Goal: Transaction & Acquisition: Register for event/course

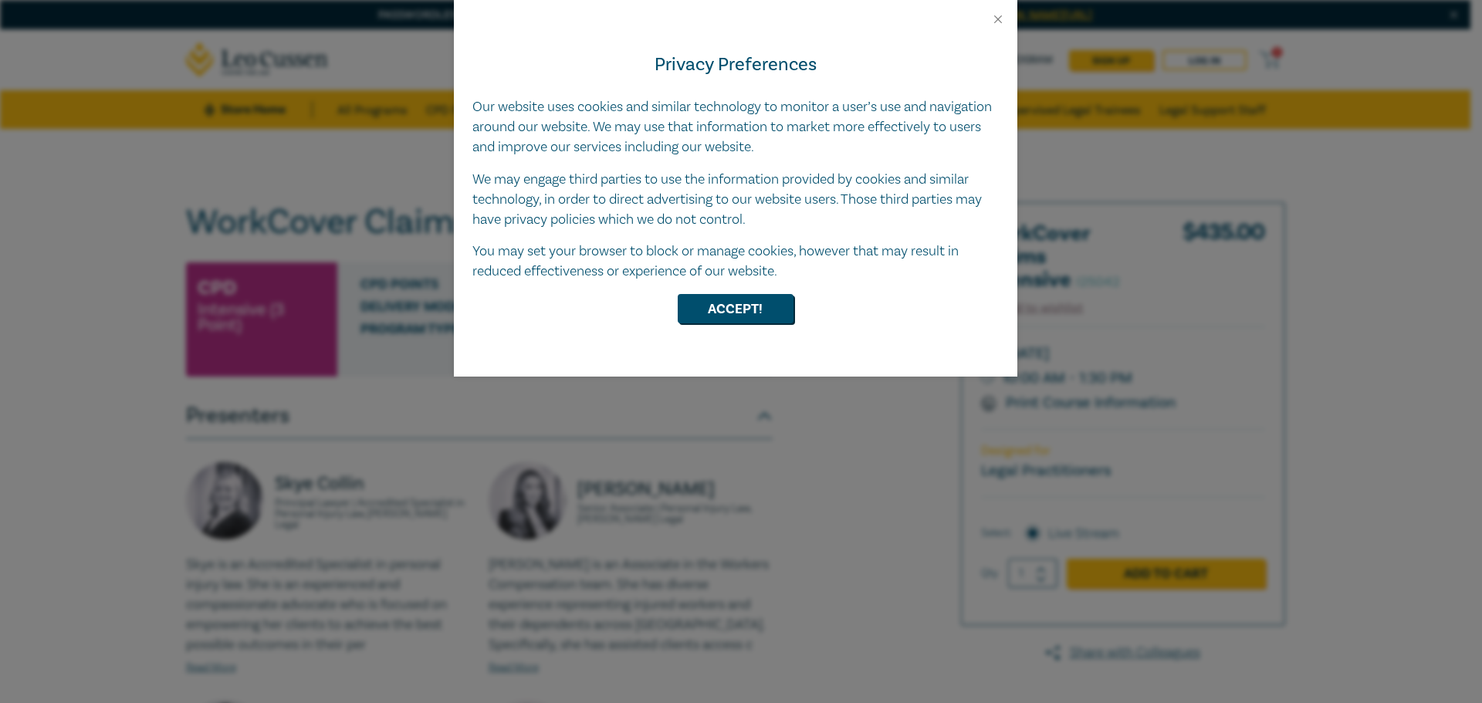
drag, startPoint x: 774, startPoint y: 289, endPoint x: 768, endPoint y: 299, distance: 11.8
click at [774, 289] on div "Privacy Preferences Our website uses cookies and similar technology to monitor …" at bounding box center [736, 201] width 564 height 350
click at [753, 307] on button "Accept!" at bounding box center [736, 308] width 116 height 29
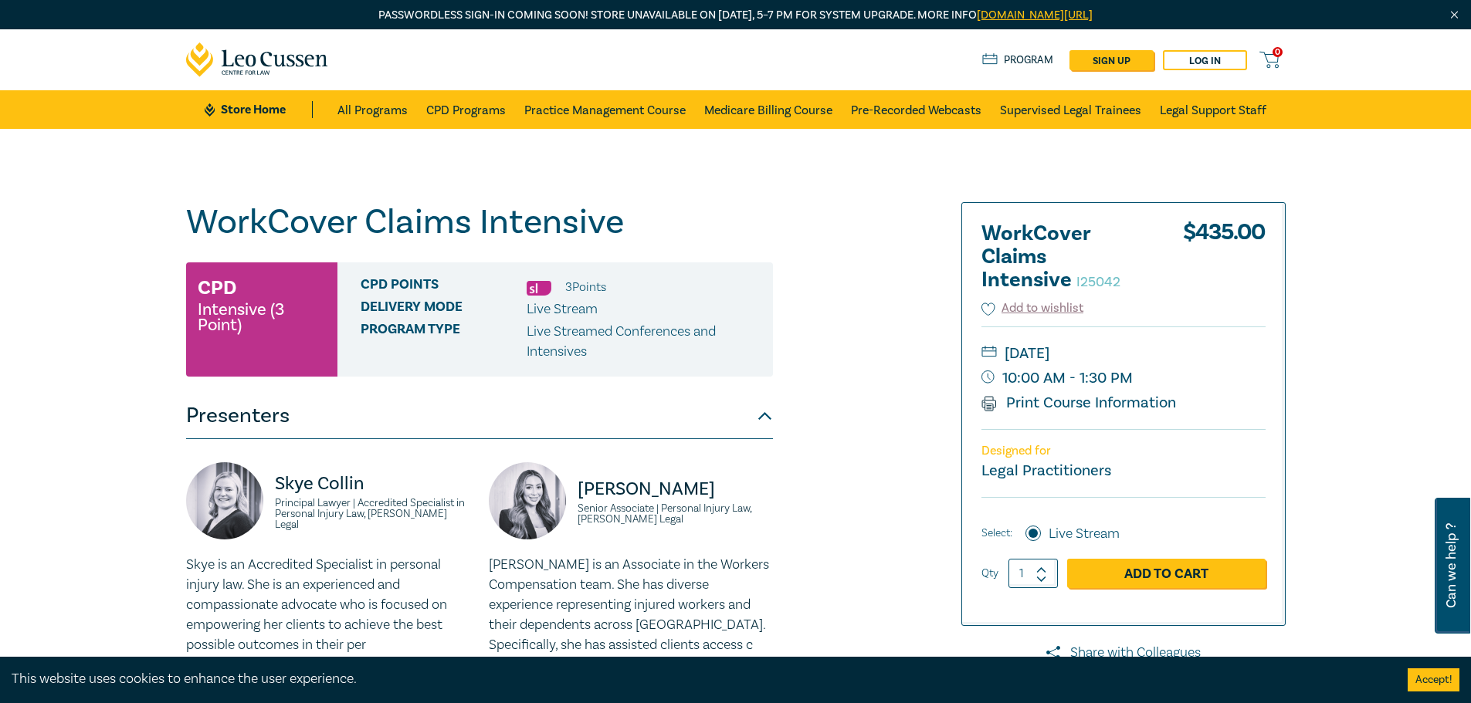
click at [1335, 329] on div "WorkCover Claims Intensive I25042 CPD Intensive (3 Point) CPD Points 3 Point s …" at bounding box center [735, 615] width 1471 height 973
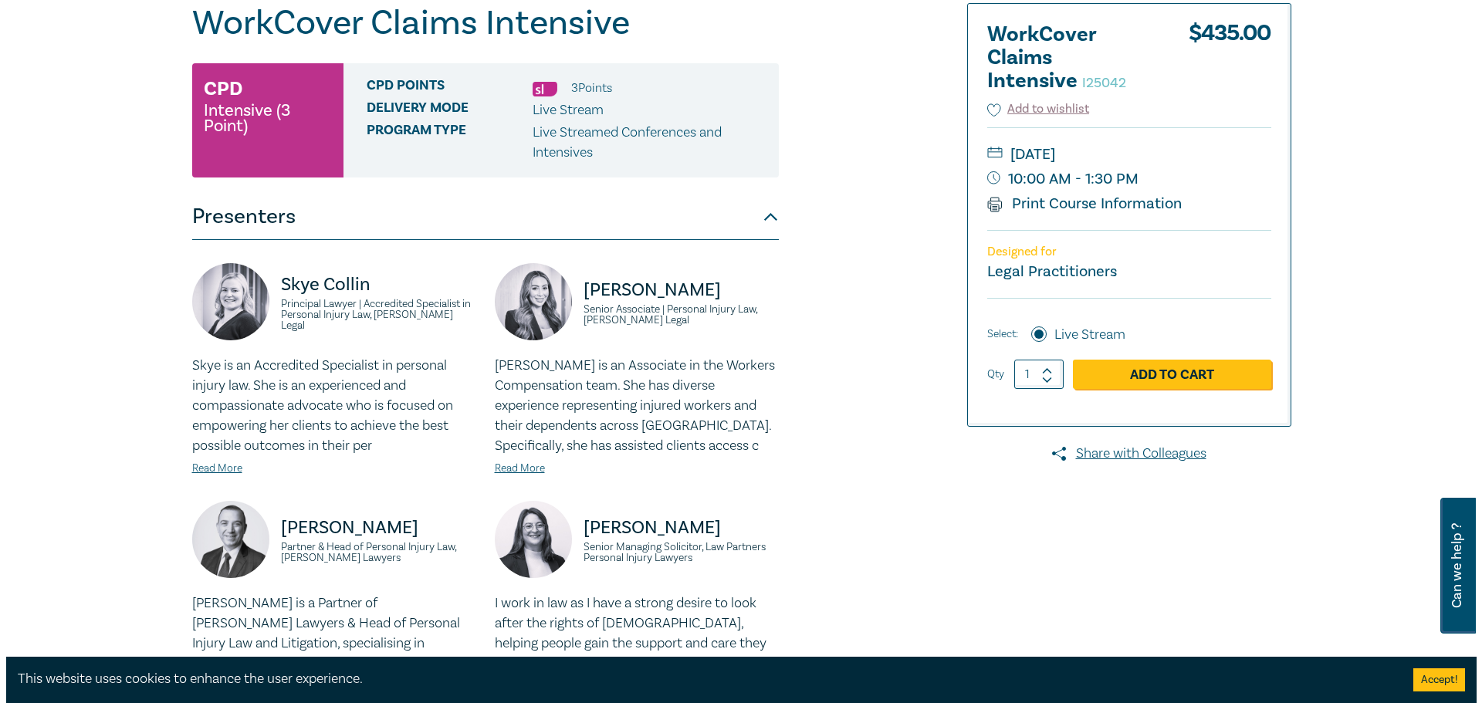
scroll to position [94, 0]
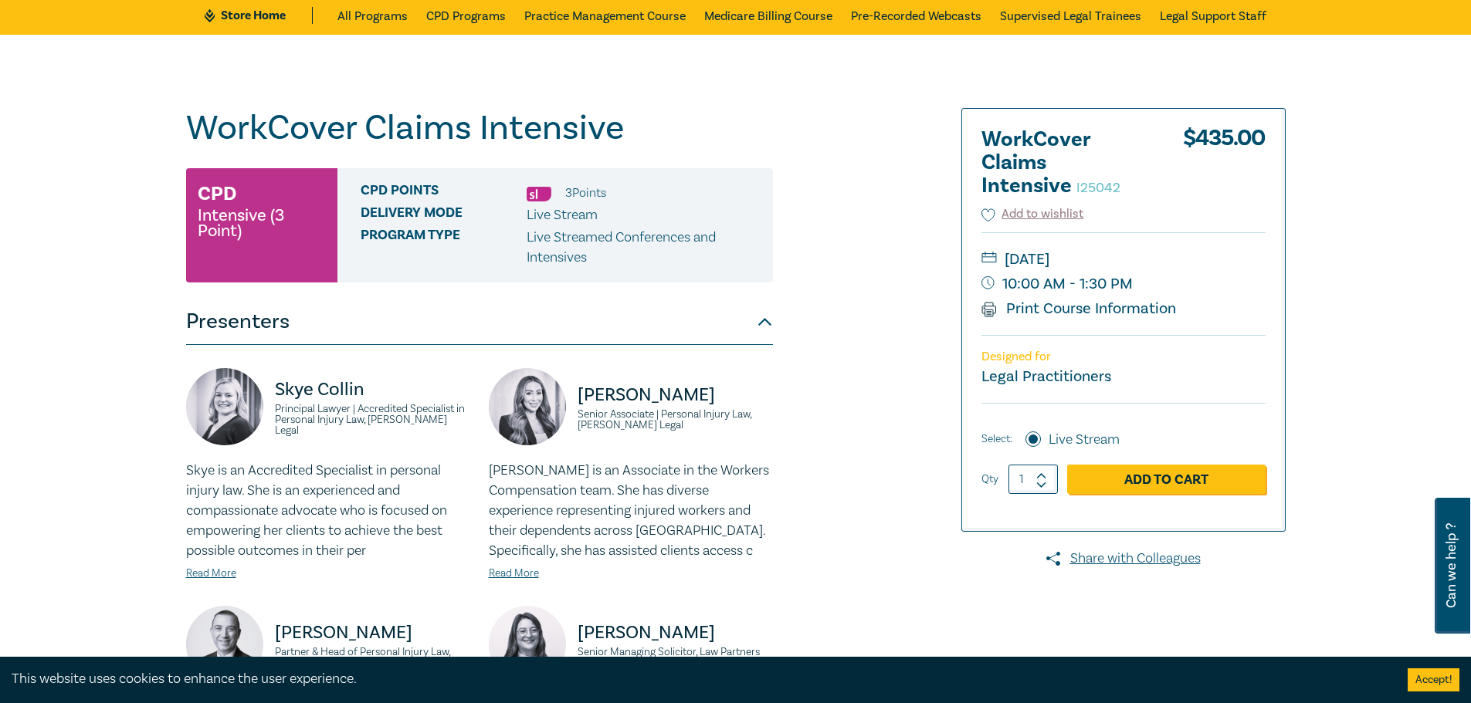
click at [1131, 465] on link "Add to Cart" at bounding box center [1166, 479] width 198 height 29
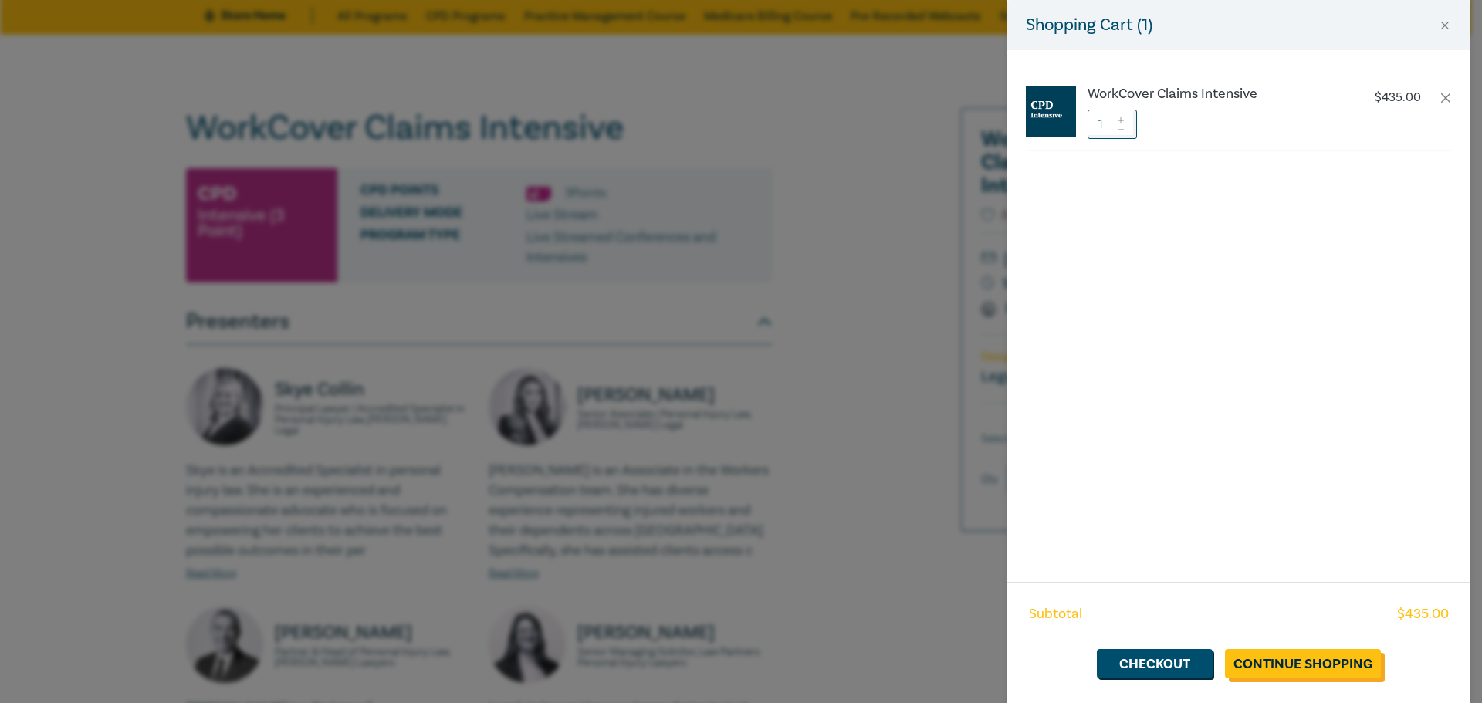
click at [1282, 664] on link "Continue Shopping" at bounding box center [1303, 663] width 156 height 29
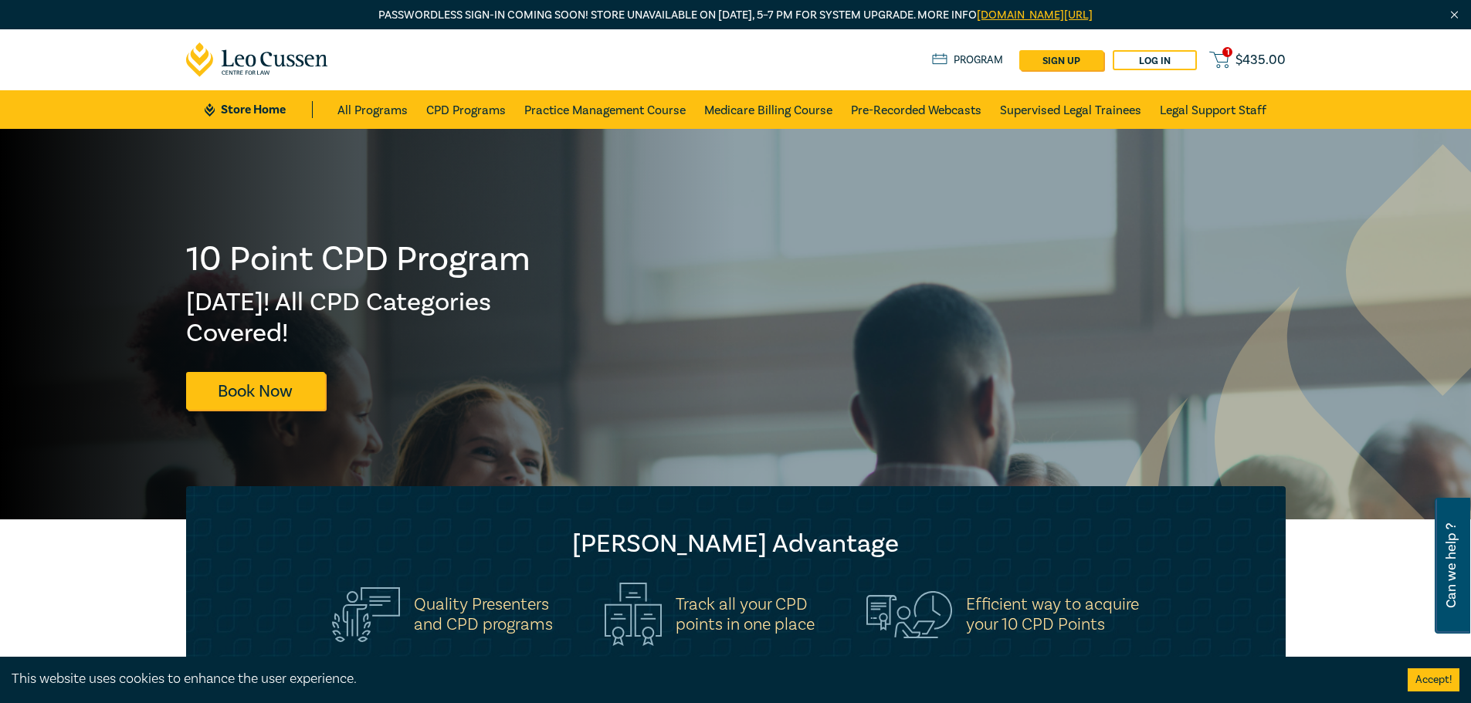
click at [1241, 60] on span "$ 435.00" at bounding box center [1260, 60] width 50 height 17
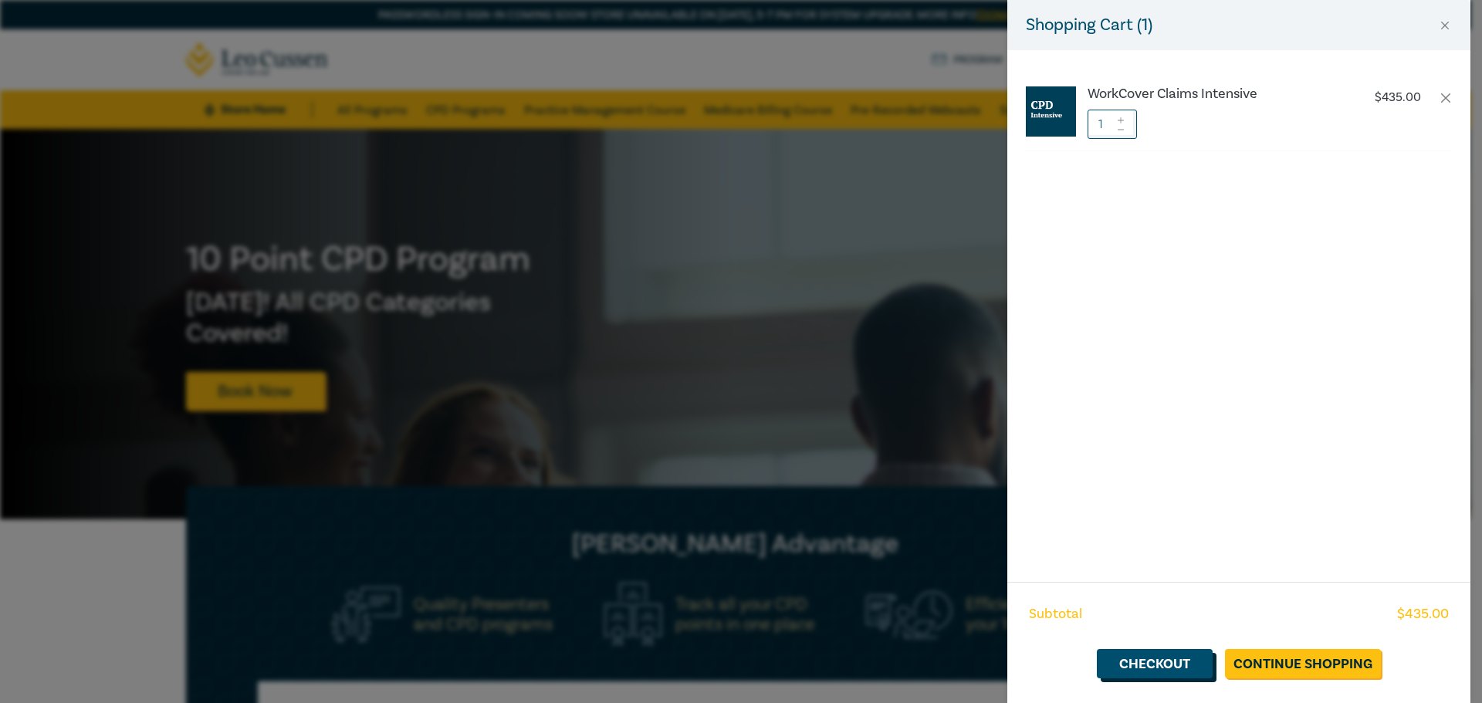
click at [1177, 662] on link "Checkout" at bounding box center [1155, 663] width 116 height 29
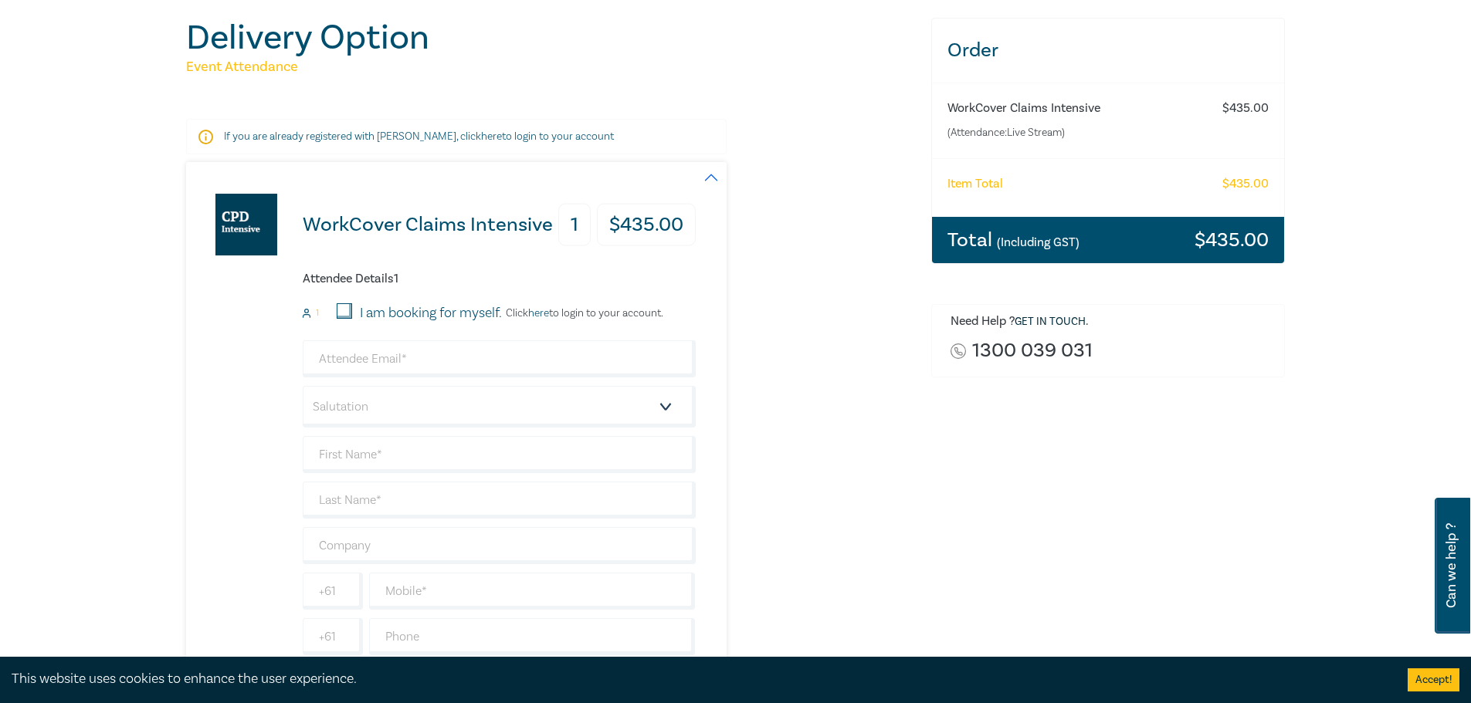
scroll to position [232, 0]
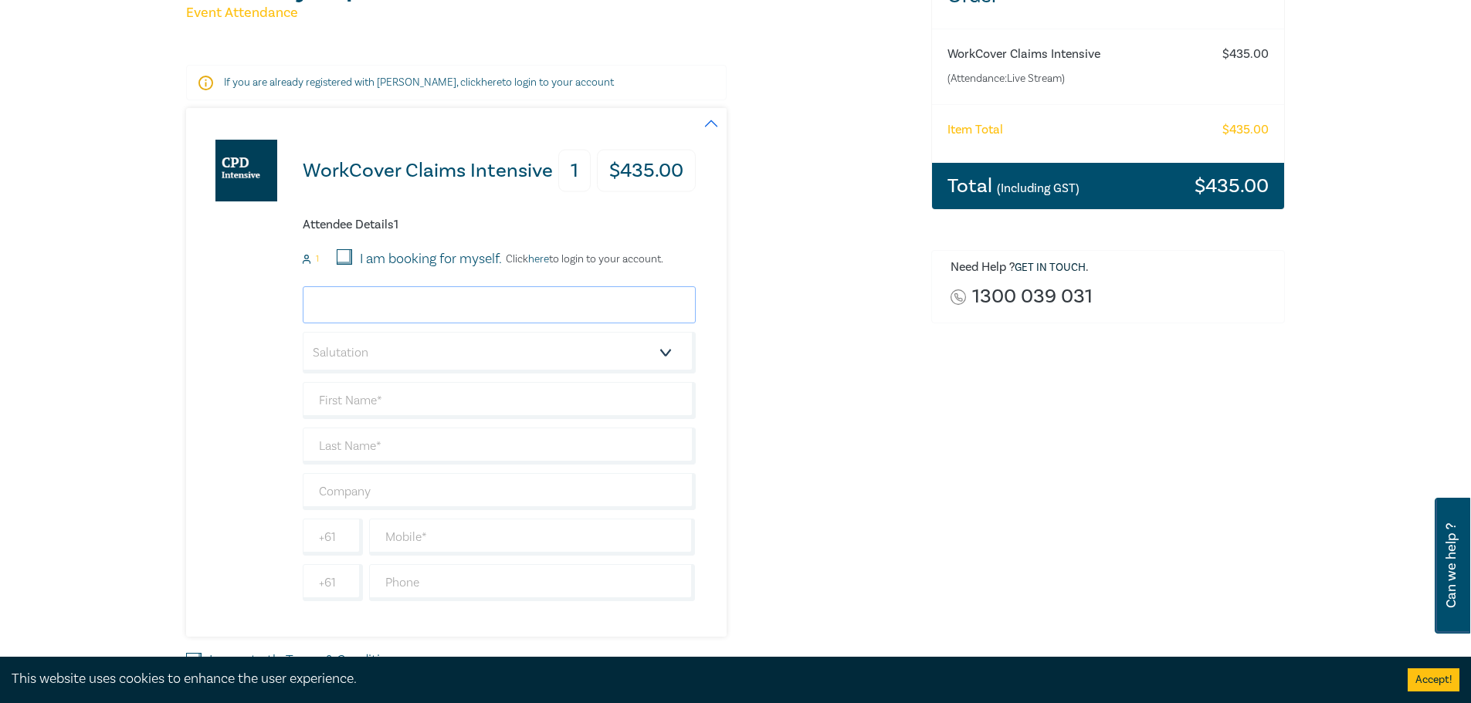
click at [437, 305] on input "email" at bounding box center [499, 304] width 393 height 37
click at [388, 301] on input "email" at bounding box center [499, 304] width 393 height 37
paste input "[US_STATE][EMAIL_ADDRESS][PERSON_NAME][DOMAIN_NAME]"
type input "[US_STATE][EMAIL_ADDRESS][PERSON_NAME][DOMAIN_NAME]"
click at [363, 339] on select "Salutation Mr. Mrs. Ms. Miss Dr. Prof. Other" at bounding box center [499, 353] width 393 height 42
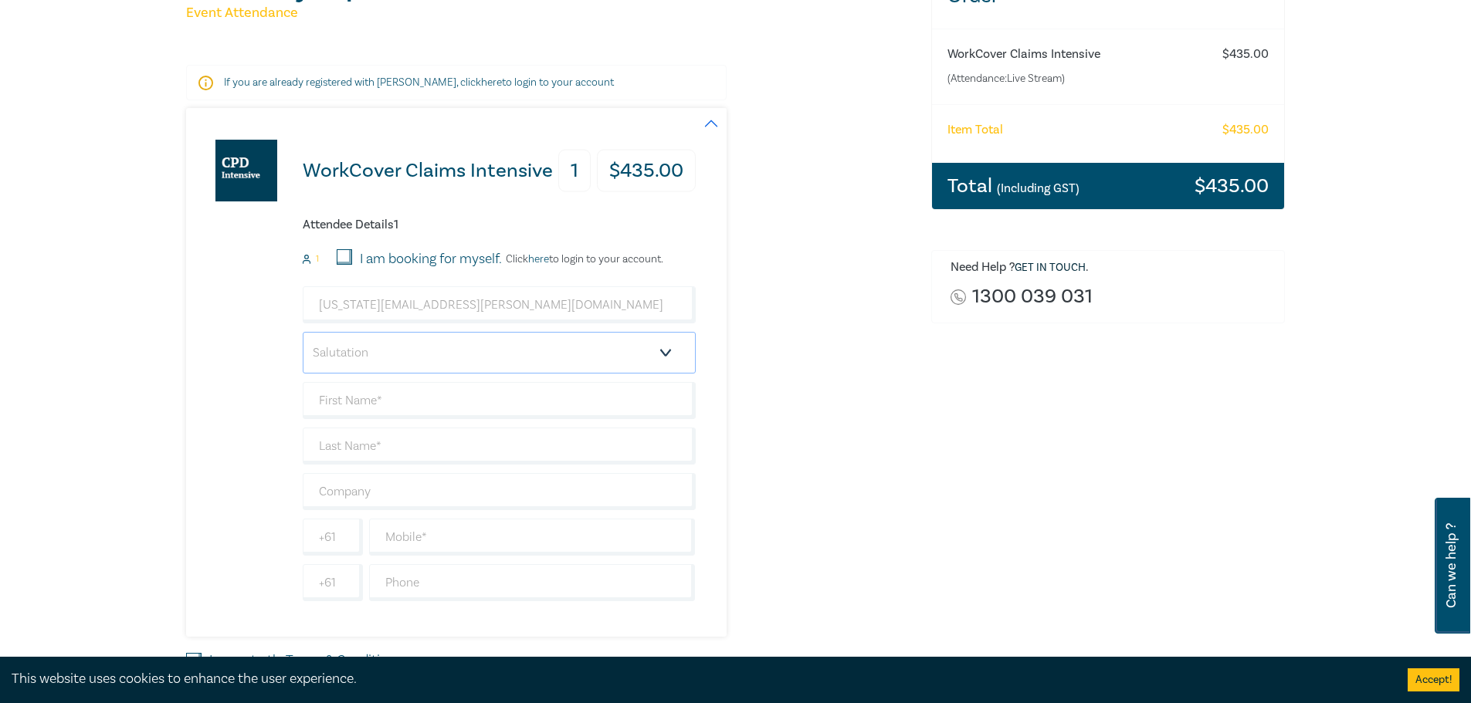
select select "Ms."
click at [303, 332] on select "Salutation Mr. Mrs. Ms. Miss Dr. Prof. Other" at bounding box center [499, 353] width 393 height 42
click at [357, 394] on input "text" at bounding box center [499, 400] width 393 height 37
type input "[US_STATE]"
type input "[PERSON_NAME]"
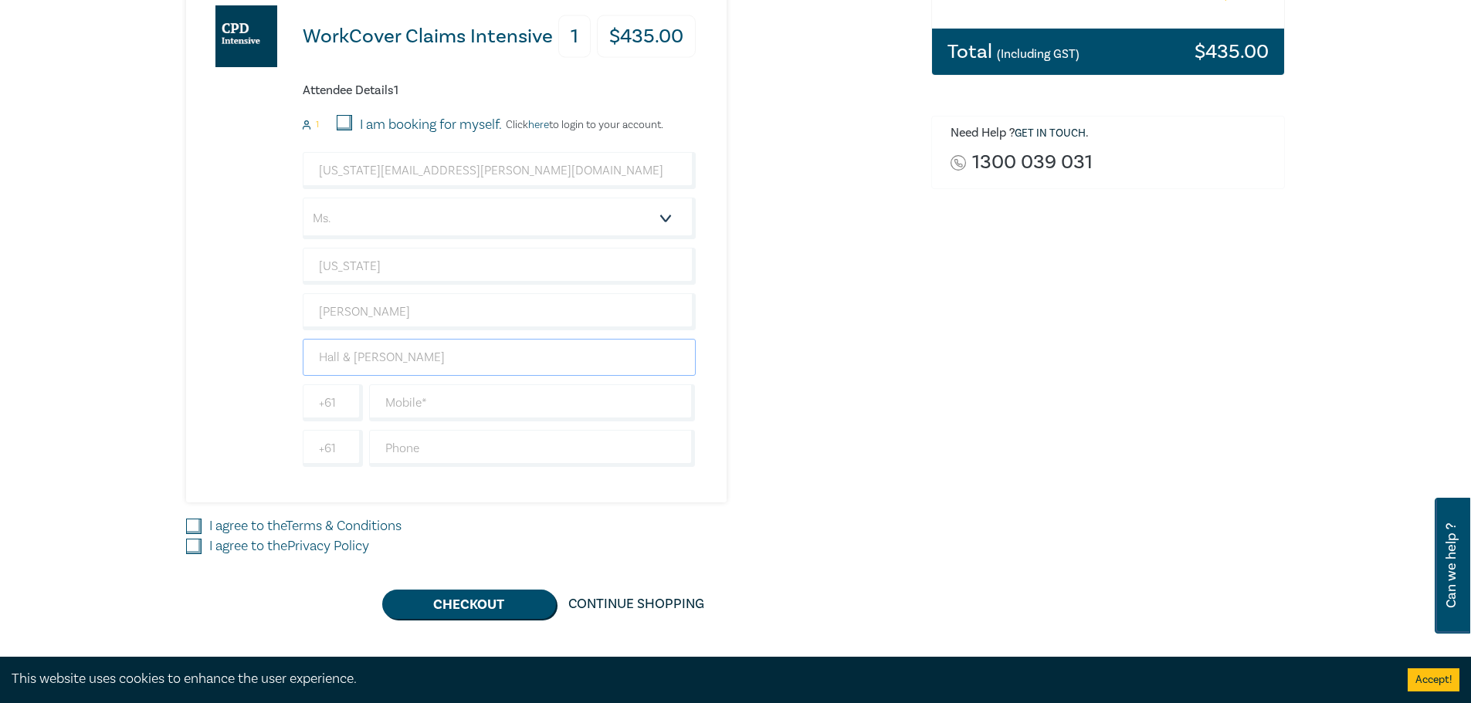
scroll to position [386, 0]
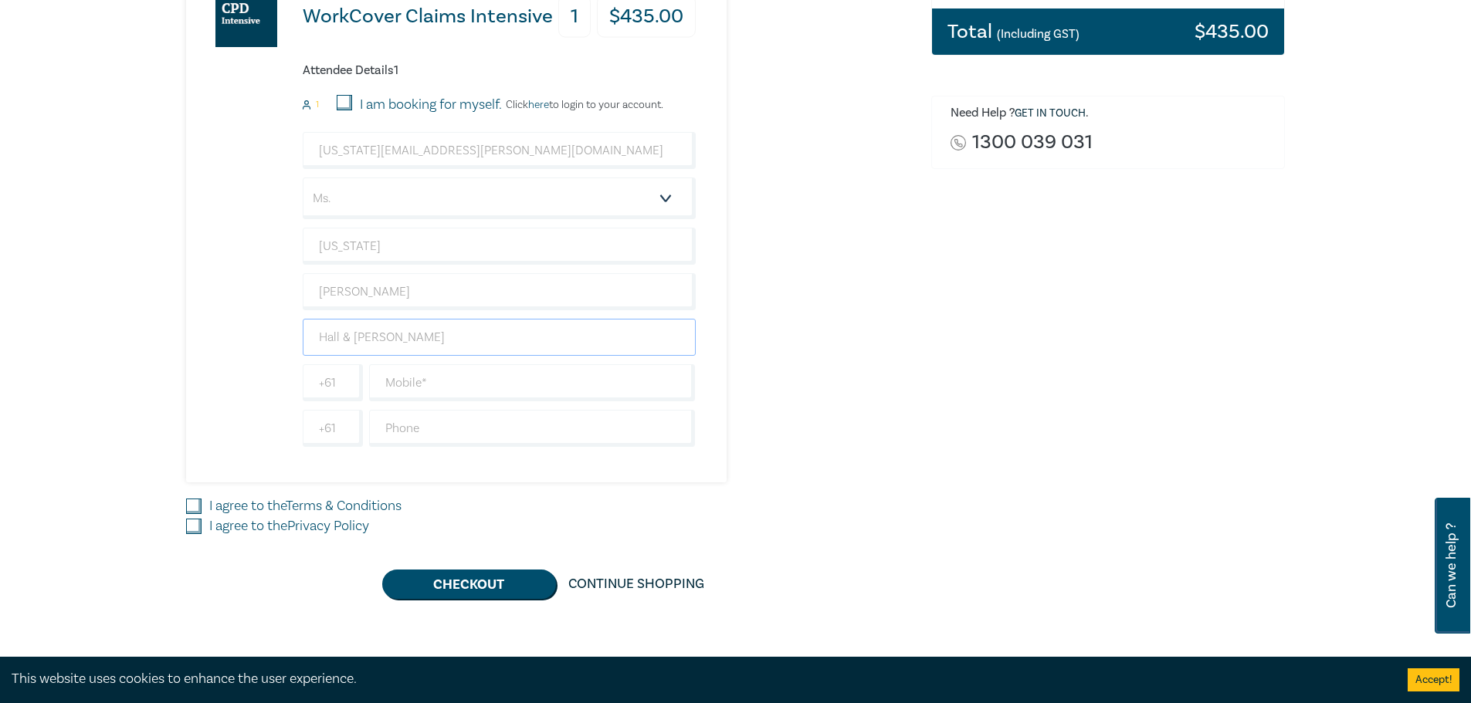
type input "Hall & [PERSON_NAME]"
click at [822, 485] on div "WorkCover Claims Intensive 1 $ 435.00 Attendee Details 1 1 I am booking for mys…" at bounding box center [549, 276] width 726 height 645
click at [468, 393] on input "text" at bounding box center [532, 382] width 327 height 37
click at [396, 383] on input "text" at bounding box center [532, 382] width 327 height 37
click at [719, 424] on div "WorkCover Claims Intensive 1 $ 435.00 Attendee Details 1 1 I am booking for mys…" at bounding box center [456, 218] width 540 height 529
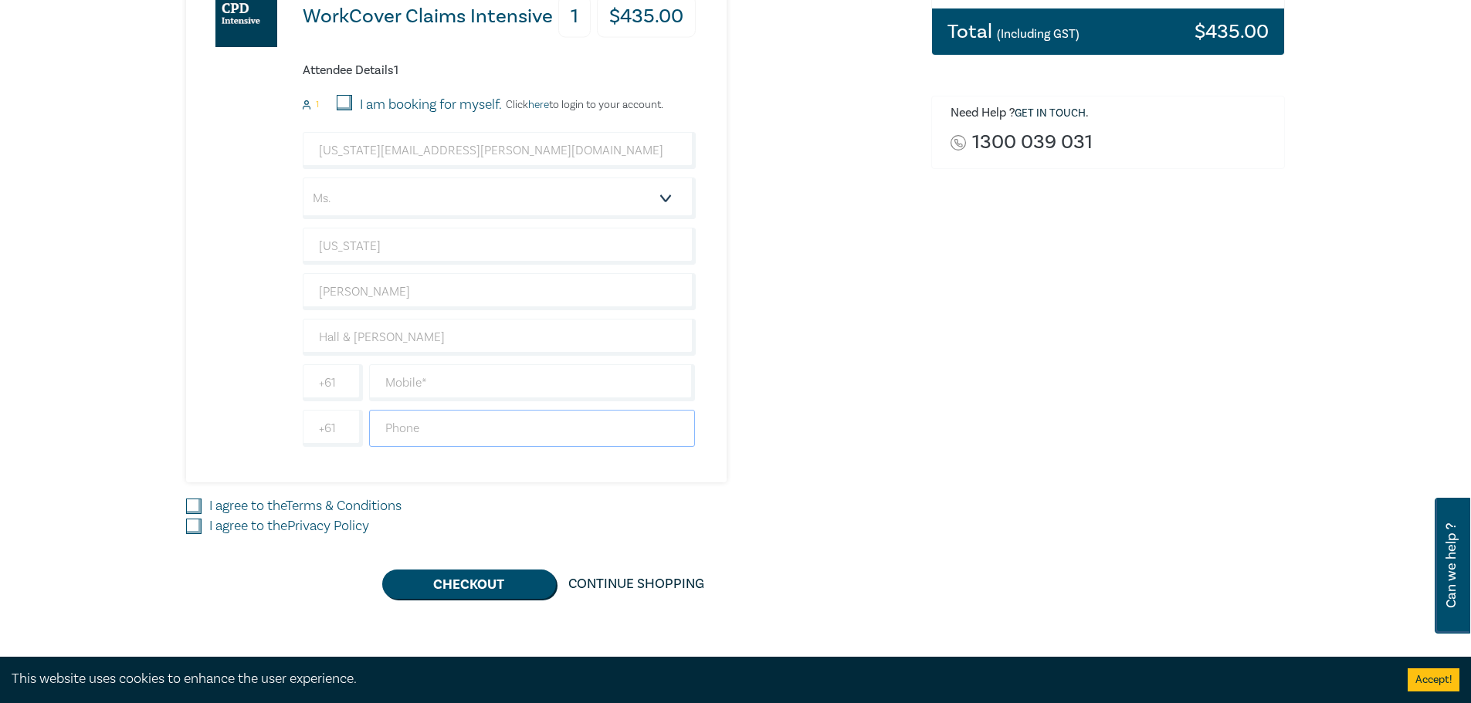
click at [489, 414] on input "text" at bounding box center [532, 428] width 327 height 37
click at [466, 391] on input "text" at bounding box center [532, 382] width 327 height 37
type input "96033954"
click at [332, 391] on input "+61" at bounding box center [333, 382] width 60 height 37
type input "1"
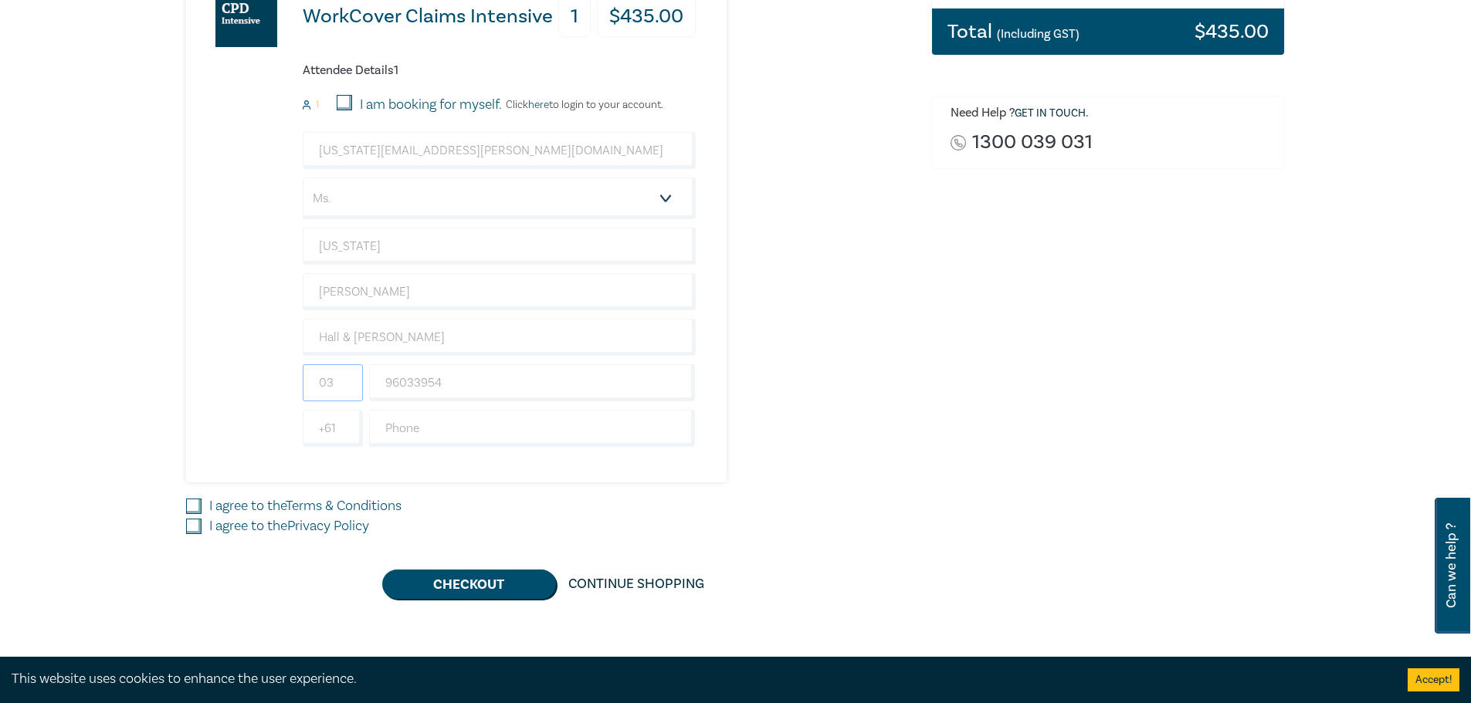
type input "03"
click at [839, 403] on div "WorkCover Claims Intensive 1 $ 435.00 Attendee Details 1 1 I am booking for mys…" at bounding box center [549, 218] width 726 height 529
click at [193, 503] on input "I agree to the Terms & Conditions" at bounding box center [193, 506] width 15 height 15
checkbox input "true"
click at [191, 526] on input "I agree to the Privacy Policy" at bounding box center [193, 526] width 15 height 15
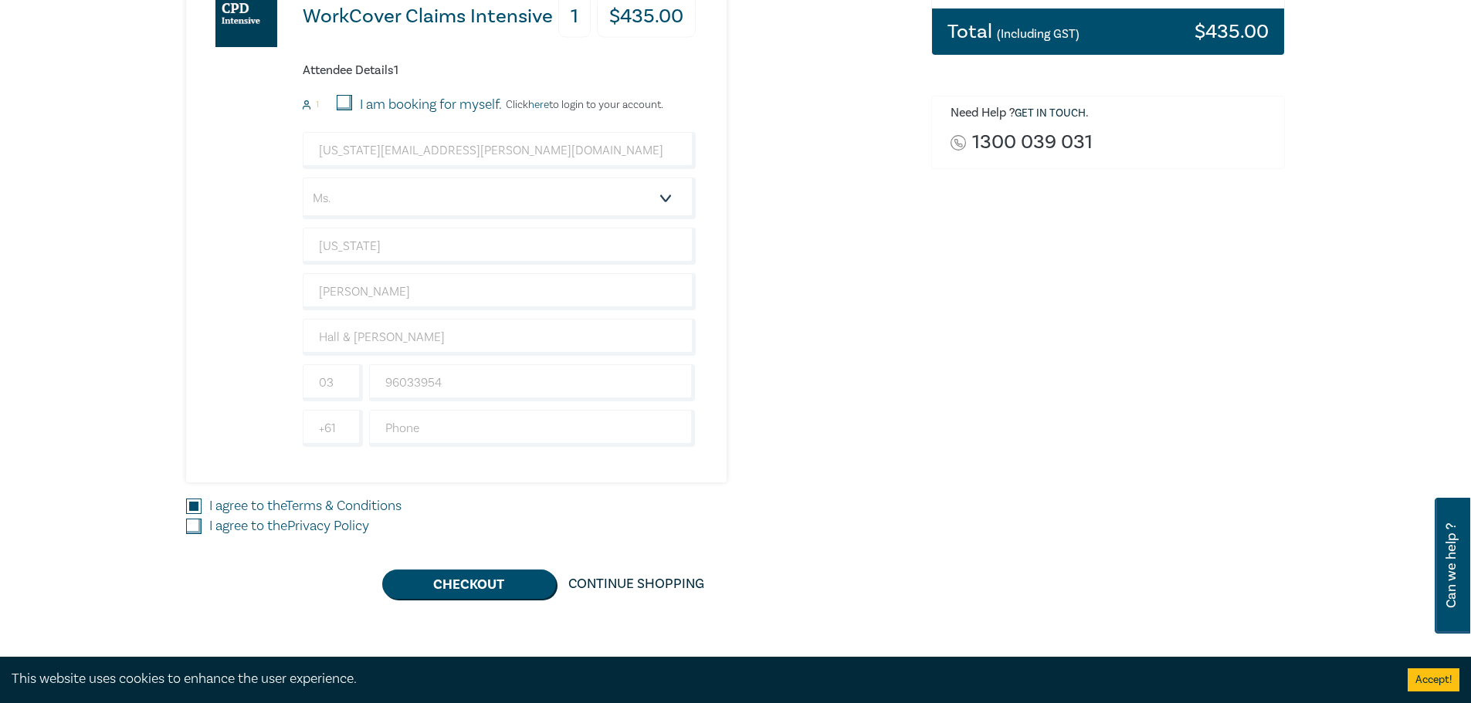
checkbox input "true"
click at [461, 591] on button "Checkout" at bounding box center [469, 584] width 174 height 29
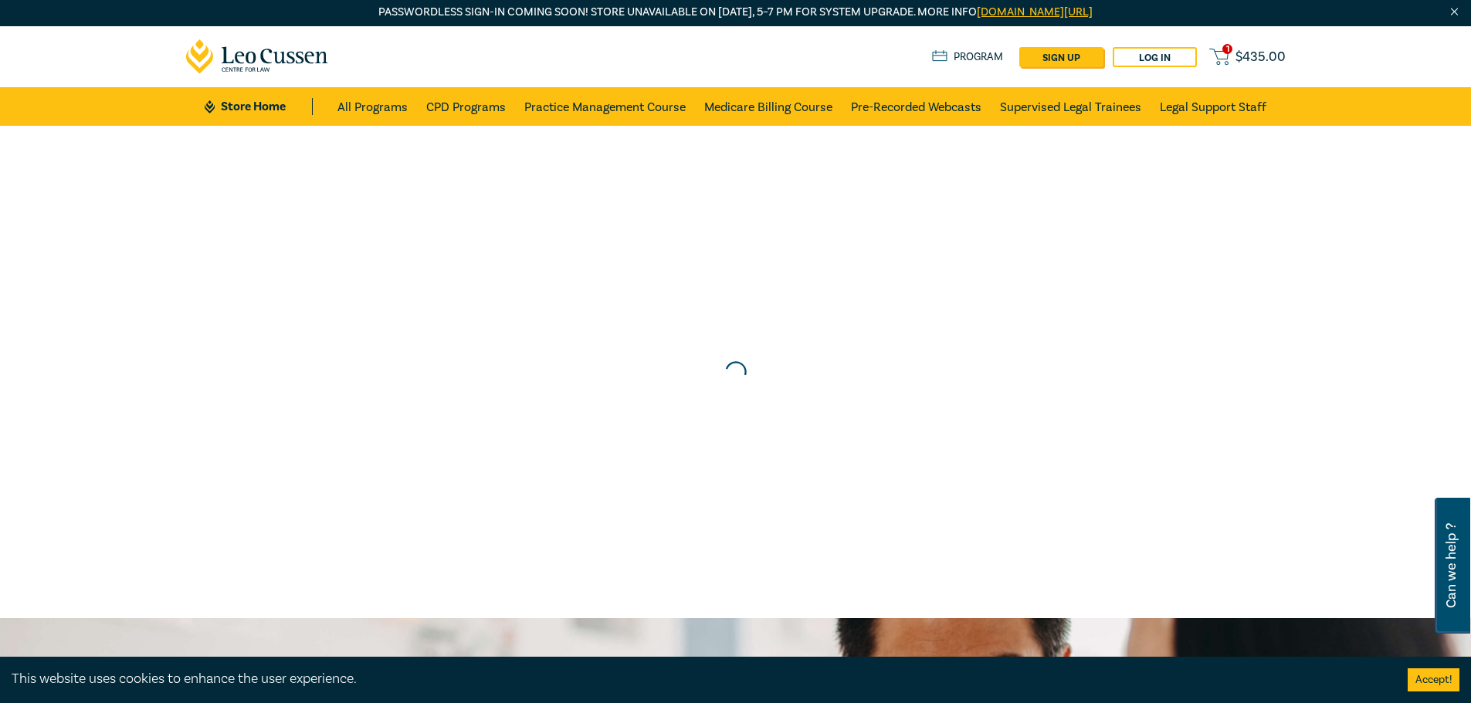
scroll to position [0, 0]
